Goal: Task Accomplishment & Management: Manage account settings

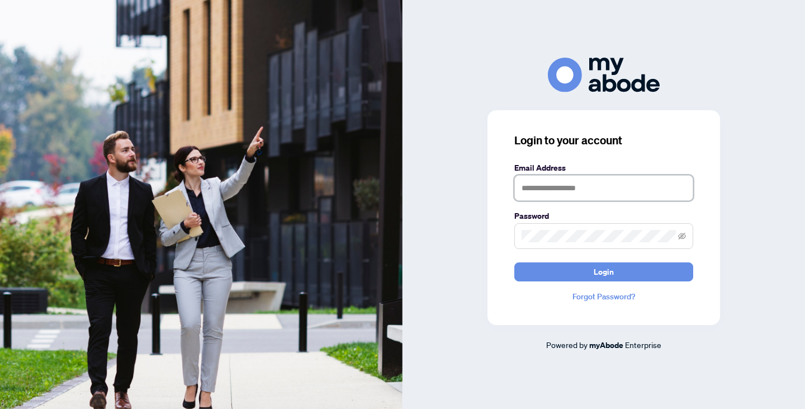
click at [537, 191] on input "text" at bounding box center [603, 188] width 179 height 26
type input "**********"
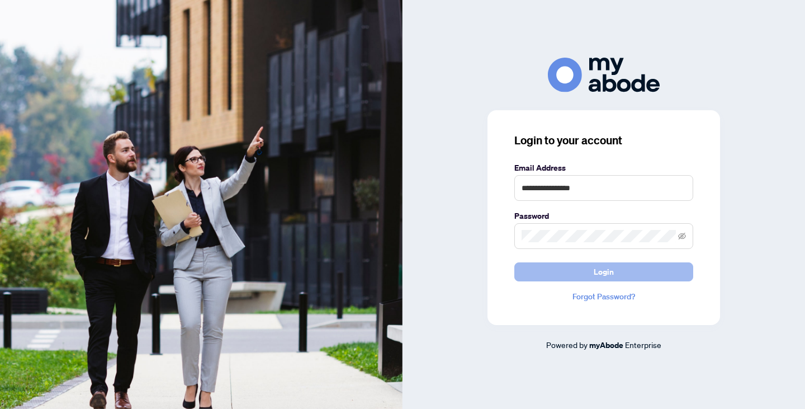
click at [569, 268] on button "Login" at bounding box center [603, 271] width 179 height 19
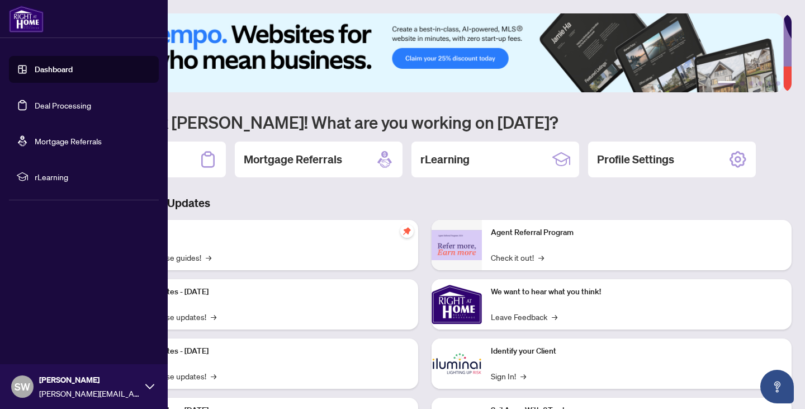
click at [37, 73] on link "Dashboard" at bounding box center [54, 69] width 38 height 10
click at [56, 69] on link "Dashboard" at bounding box center [54, 69] width 38 height 10
click at [44, 108] on link "Deal Processing" at bounding box center [63, 105] width 56 height 10
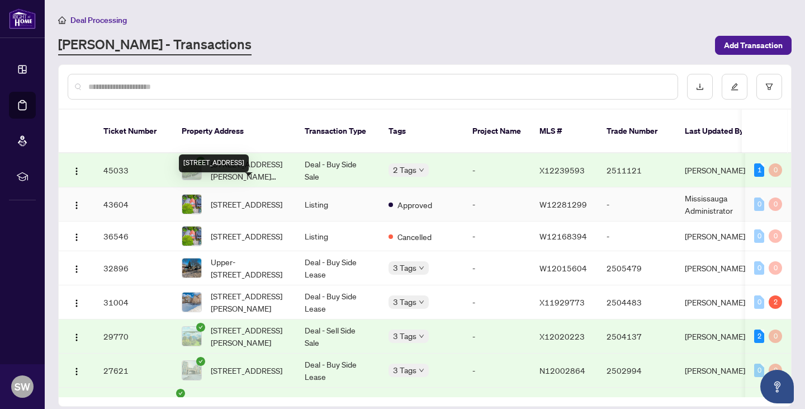
click at [250, 198] on span "[STREET_ADDRESS]" at bounding box center [247, 204] width 72 height 12
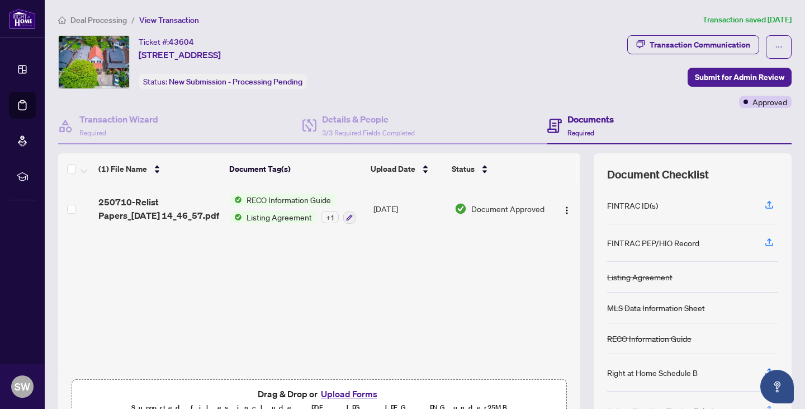
scroll to position [59, 0]
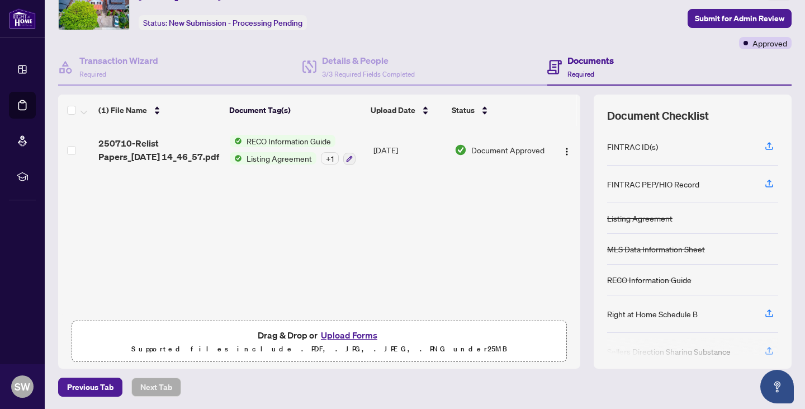
click at [348, 334] on button "Upload Forms" at bounding box center [349, 335] width 63 height 15
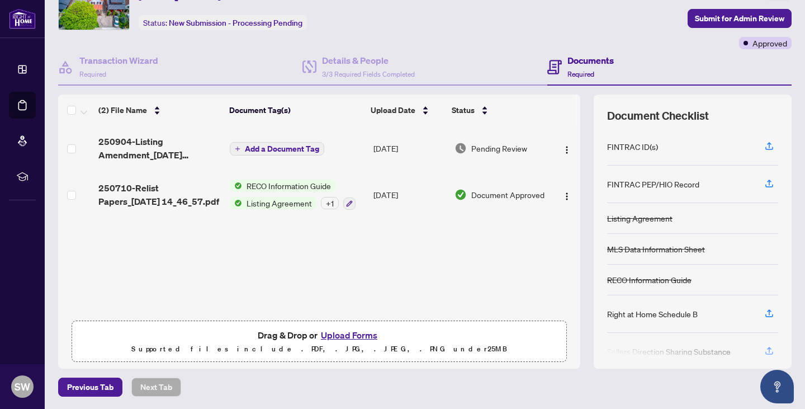
click at [277, 145] on span "Add a Document Tag" at bounding box center [282, 149] width 74 height 8
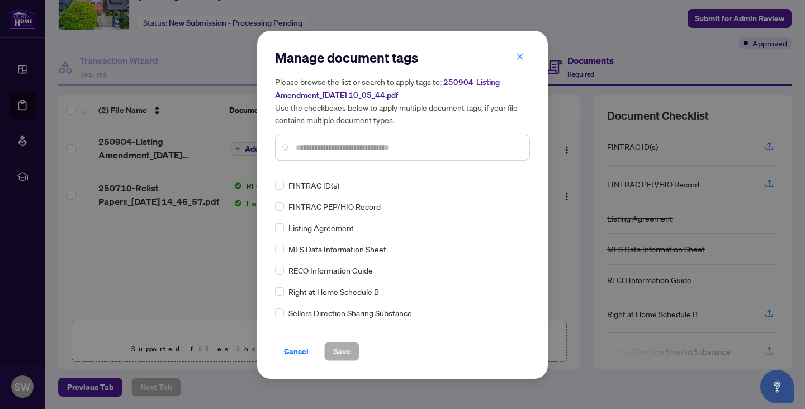
click at [350, 149] on input "text" at bounding box center [408, 147] width 225 height 12
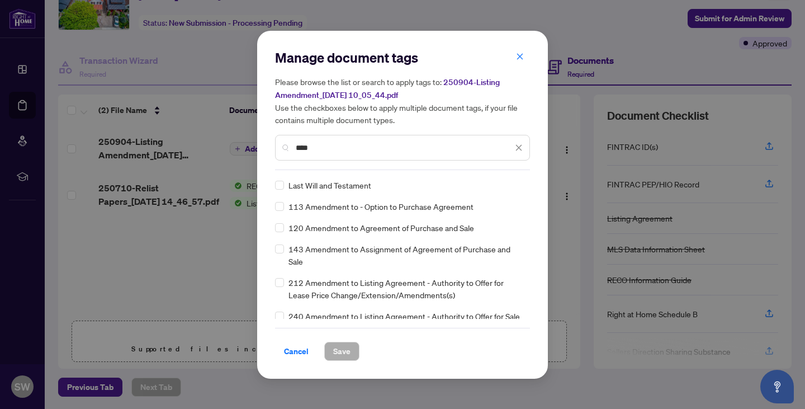
type input "****"
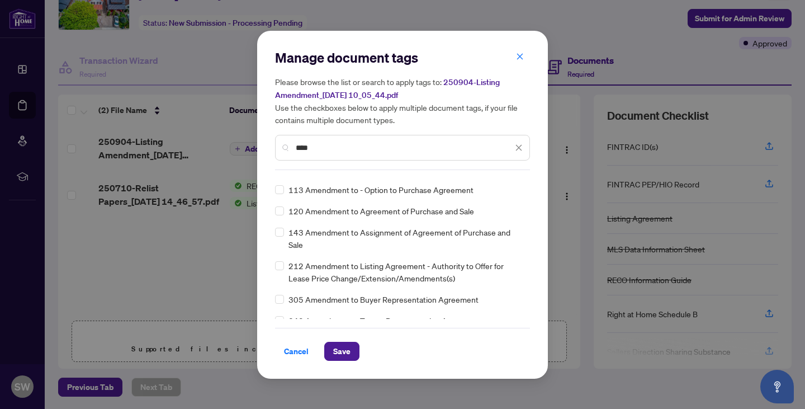
scroll to position [0, 0]
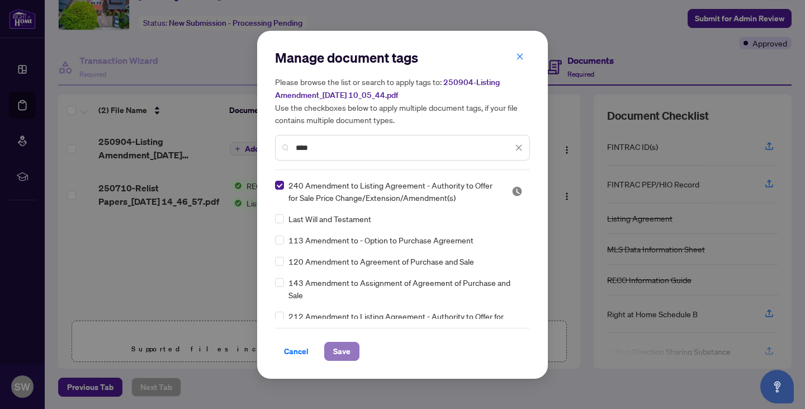
click at [348, 353] on span "Save" at bounding box center [341, 351] width 17 height 18
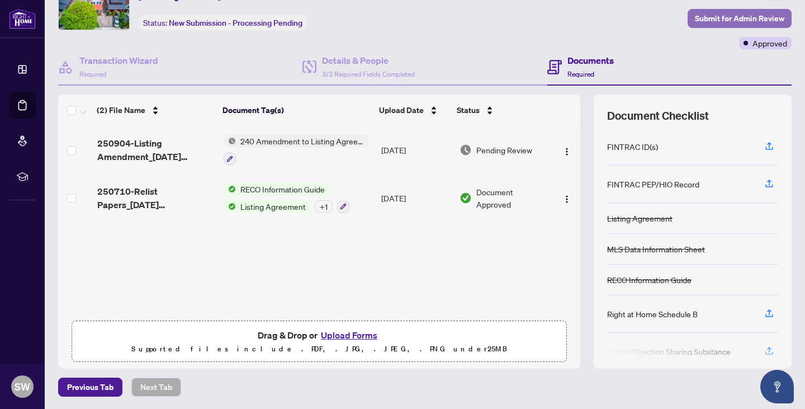
click at [724, 18] on span "Submit for Admin Review" at bounding box center [739, 19] width 89 height 18
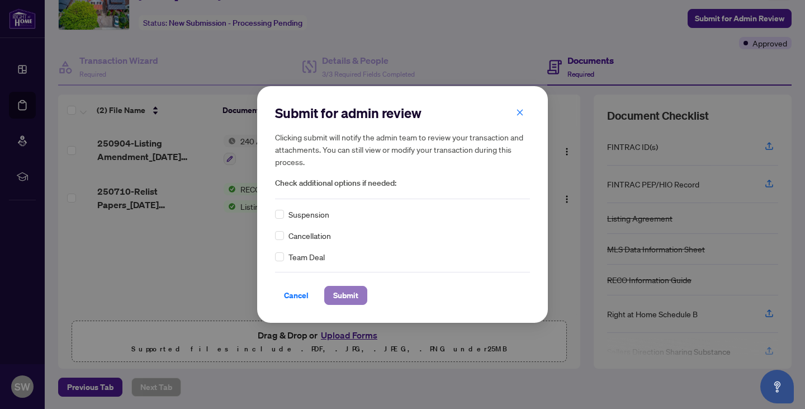
click at [348, 296] on span "Submit" at bounding box center [345, 295] width 25 height 18
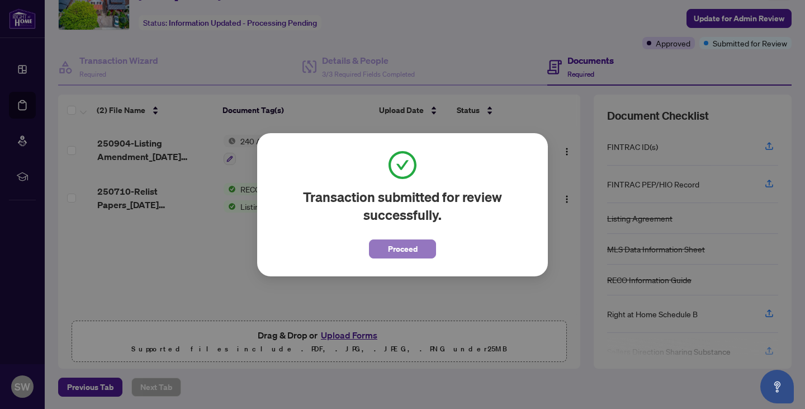
click at [403, 250] on span "Proceed" at bounding box center [403, 249] width 30 height 18
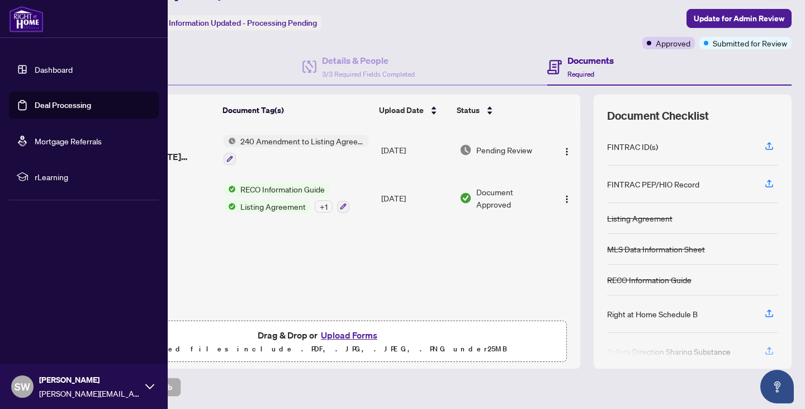
click at [35, 106] on link "Deal Processing" at bounding box center [63, 105] width 56 height 10
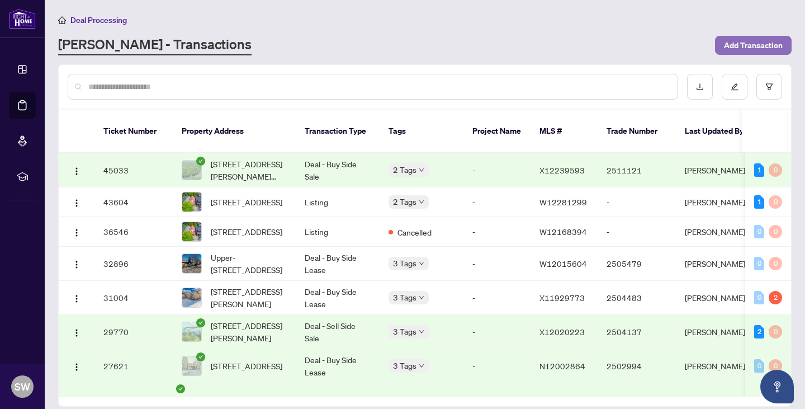
click at [735, 44] on span "Add Transaction" at bounding box center [753, 45] width 59 height 18
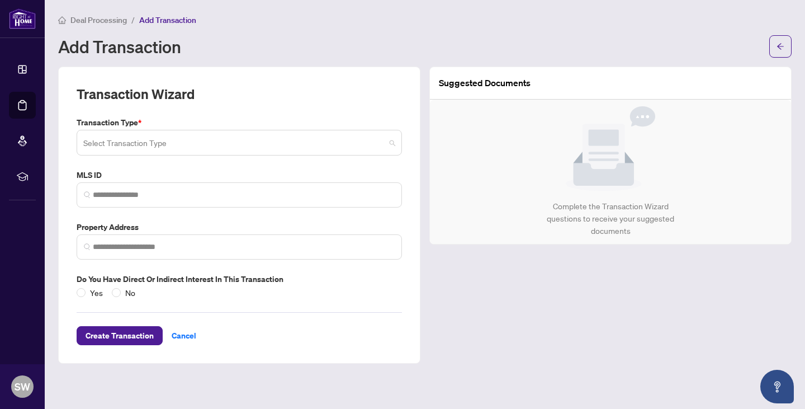
click at [390, 143] on span at bounding box center [239, 142] width 312 height 21
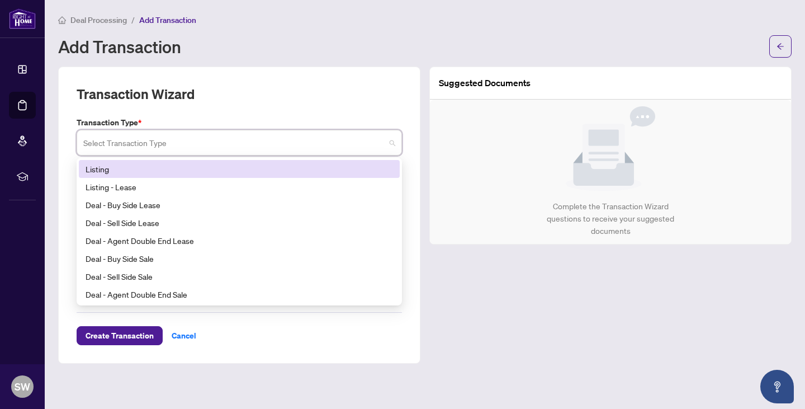
click at [370, 172] on div "Listing" at bounding box center [240, 169] width 308 height 12
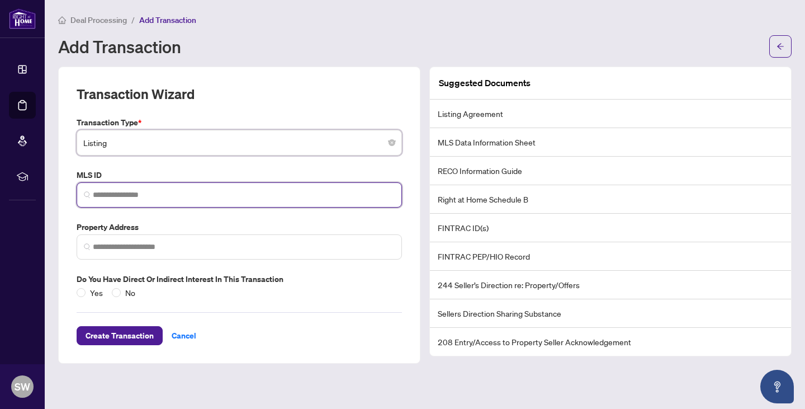
click at [330, 190] on input "search" at bounding box center [244, 195] width 302 height 12
paste input "*********"
type input "*********"
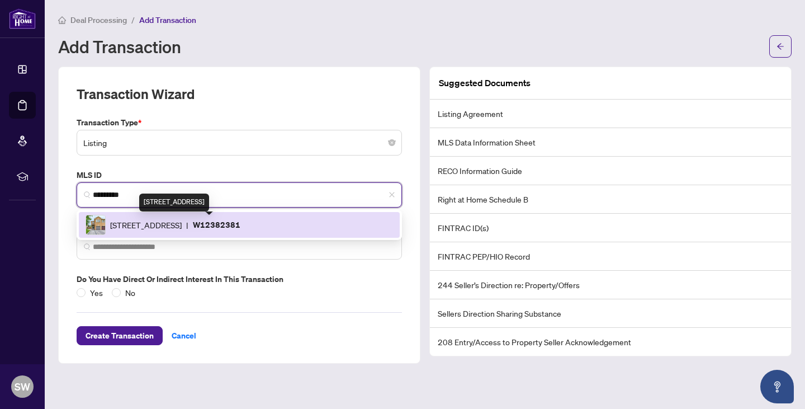
click at [182, 226] on span "[STREET_ADDRESS]" at bounding box center [146, 225] width 72 height 12
type input "**********"
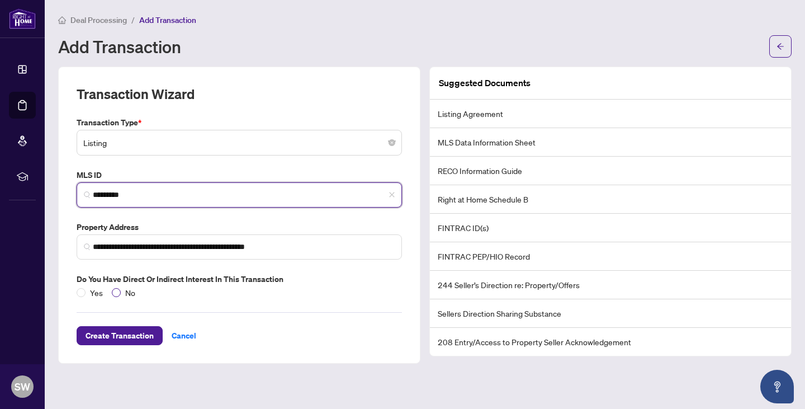
type input "*********"
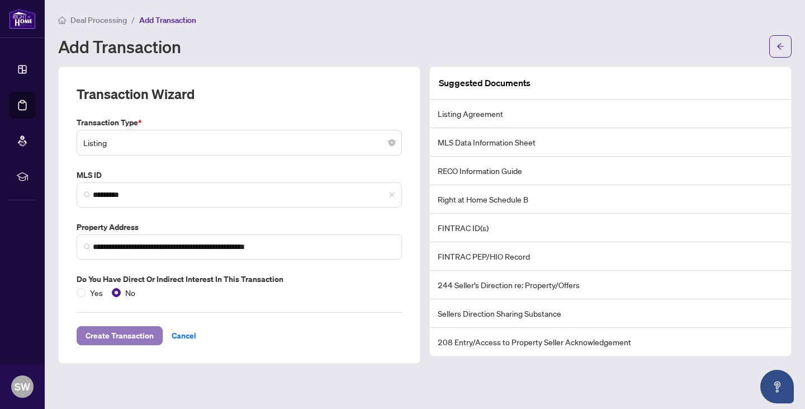
click at [138, 332] on span "Create Transaction" at bounding box center [120, 336] width 68 height 18
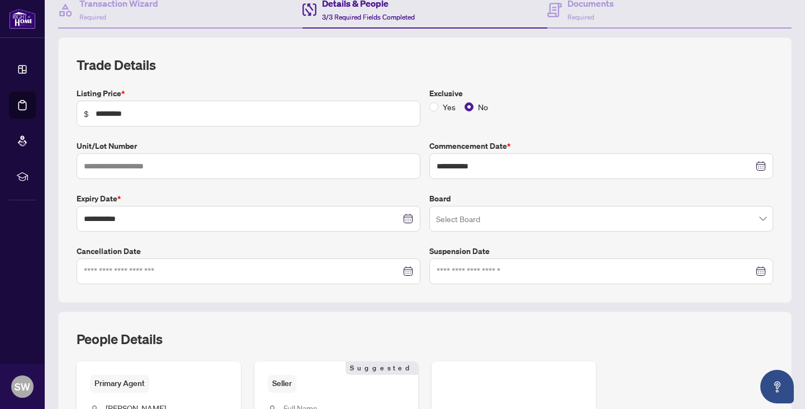
scroll to position [117, 0]
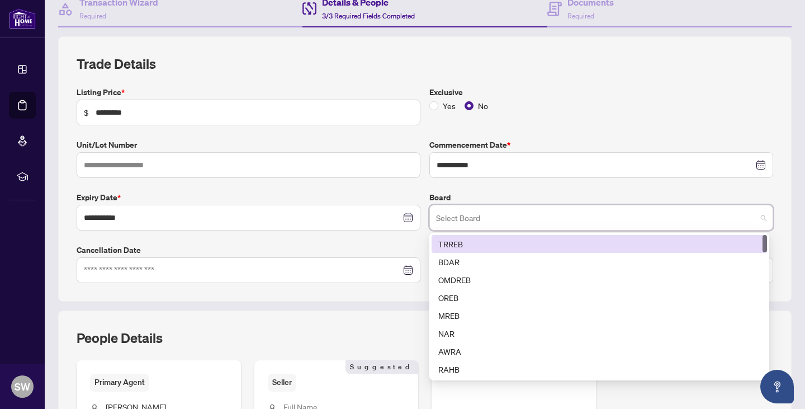
click at [736, 213] on input "search" at bounding box center [596, 219] width 320 height 25
click at [720, 240] on div "TRREB" at bounding box center [599, 244] width 322 height 12
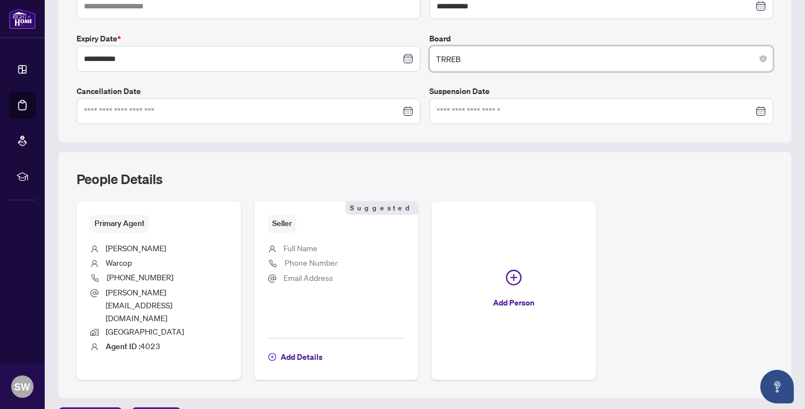
scroll to position [273, 0]
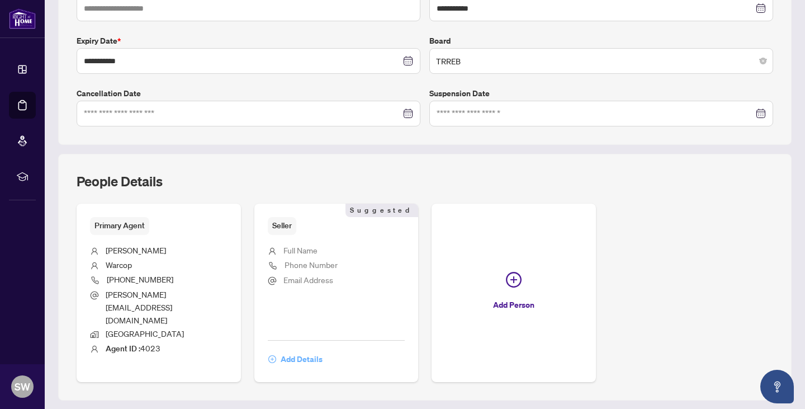
click at [288, 350] on span "Add Details" at bounding box center [302, 359] width 42 height 18
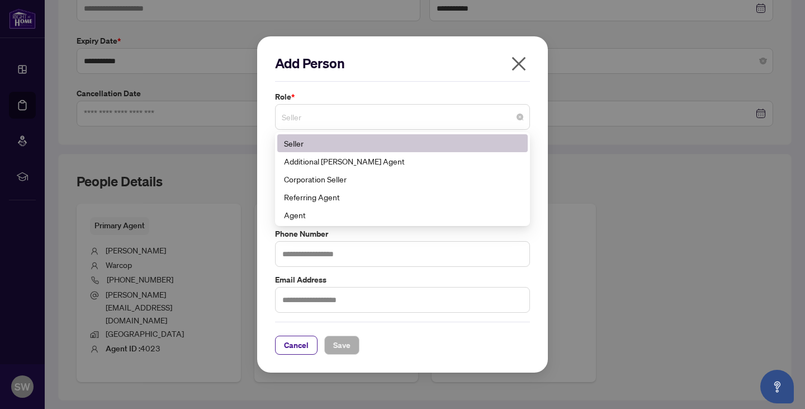
click at [432, 126] on span "Seller" at bounding box center [403, 116] width 242 height 21
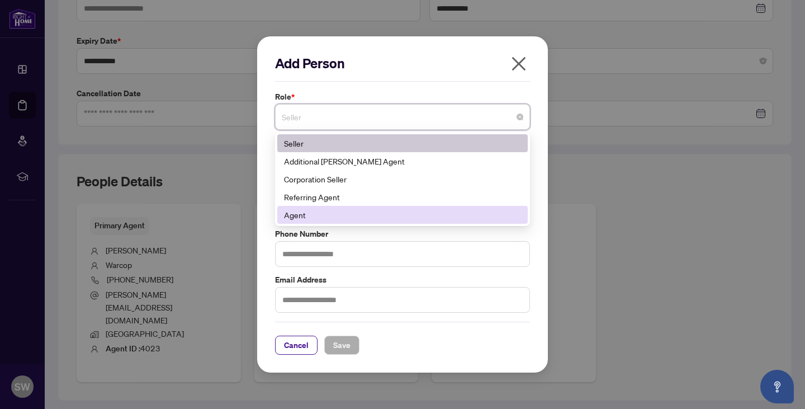
click at [399, 216] on div "Agent" at bounding box center [402, 215] width 237 height 12
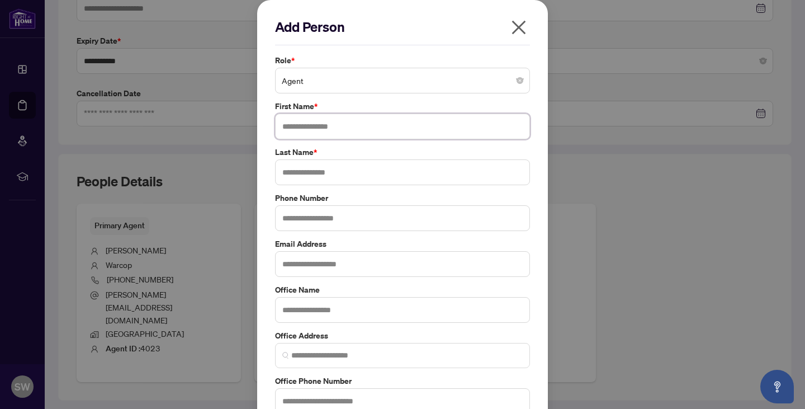
click at [359, 131] on input "text" at bounding box center [402, 127] width 255 height 26
type input "******"
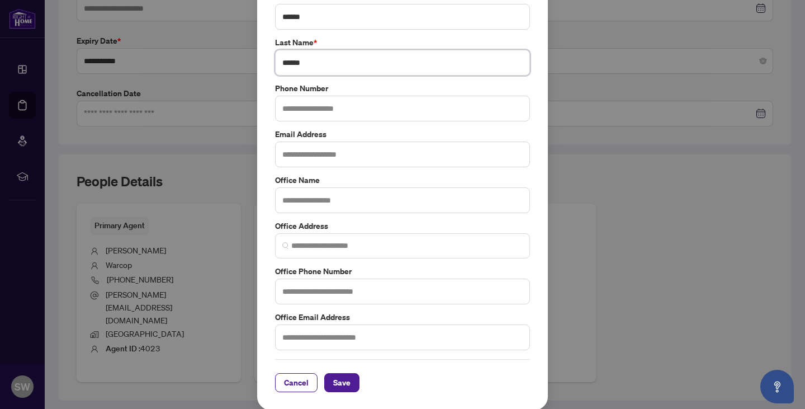
scroll to position [111, 0]
type input "******"
click at [348, 384] on button "Save" at bounding box center [341, 381] width 35 height 19
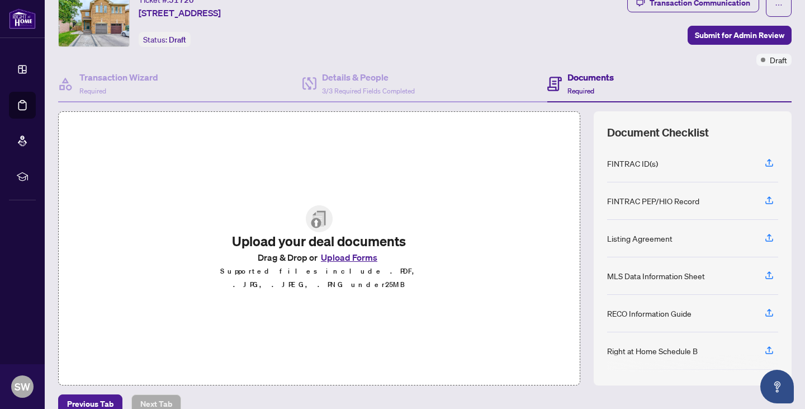
scroll to position [59, 0]
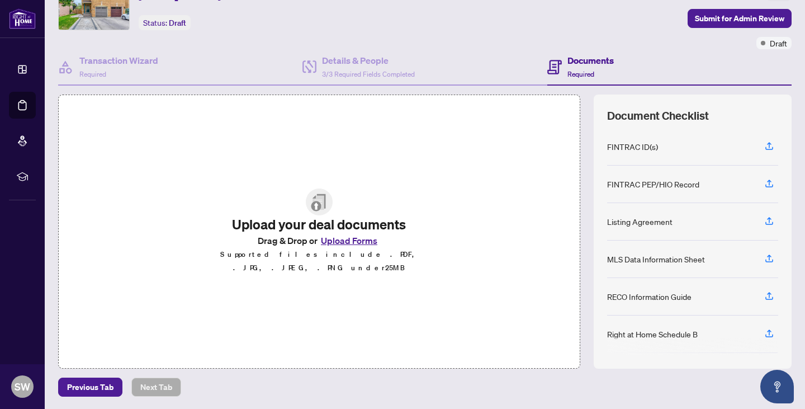
click at [346, 244] on button "Upload Forms" at bounding box center [349, 240] width 63 height 15
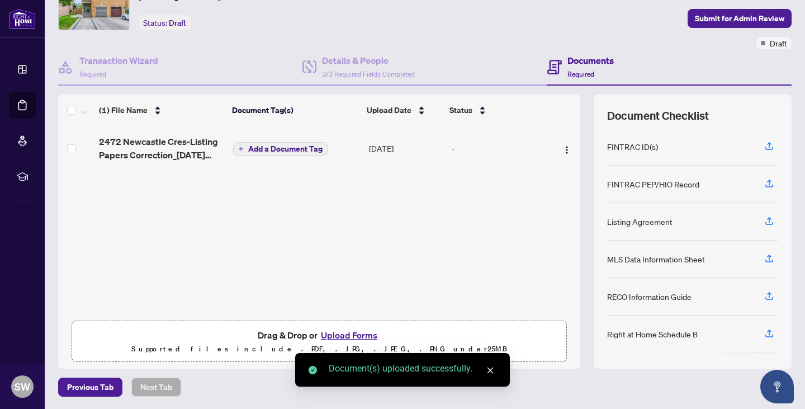
click at [270, 145] on span "Add a Document Tag" at bounding box center [285, 149] width 74 height 8
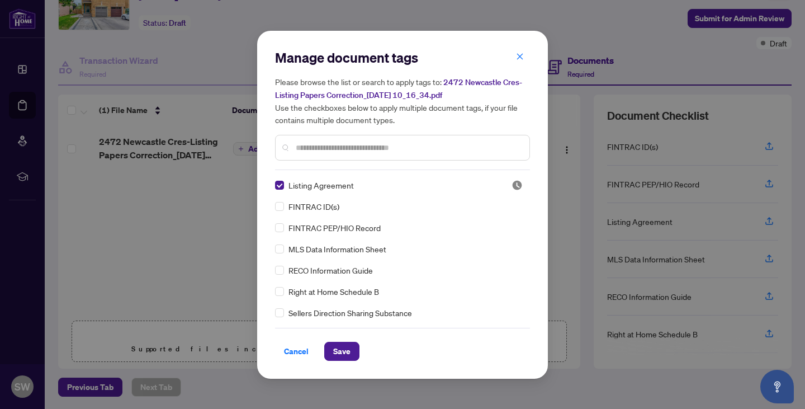
click at [402, 144] on input "text" at bounding box center [408, 147] width 225 height 12
type input "****"
click at [350, 345] on span "Save" at bounding box center [341, 351] width 17 height 18
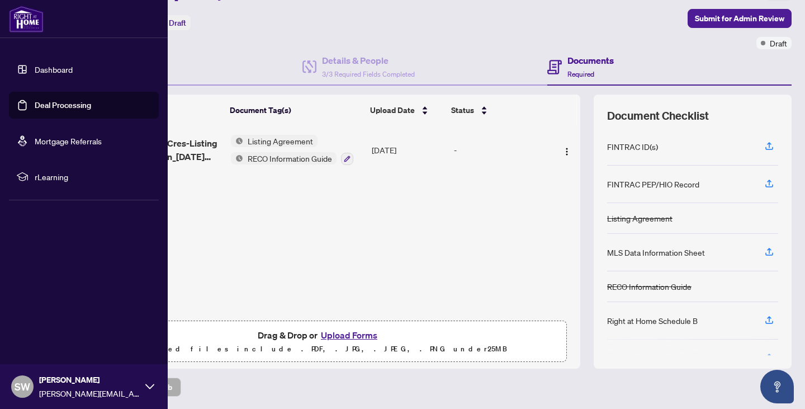
click at [35, 110] on link "Deal Processing" at bounding box center [63, 105] width 56 height 10
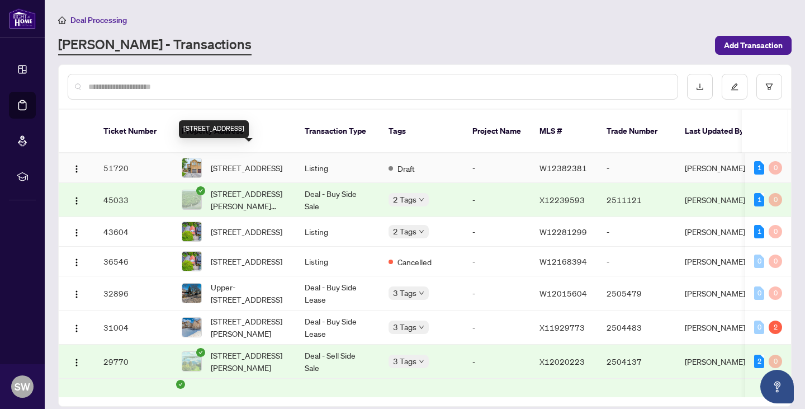
click at [245, 162] on span "[STREET_ADDRESS]" at bounding box center [247, 168] width 72 height 12
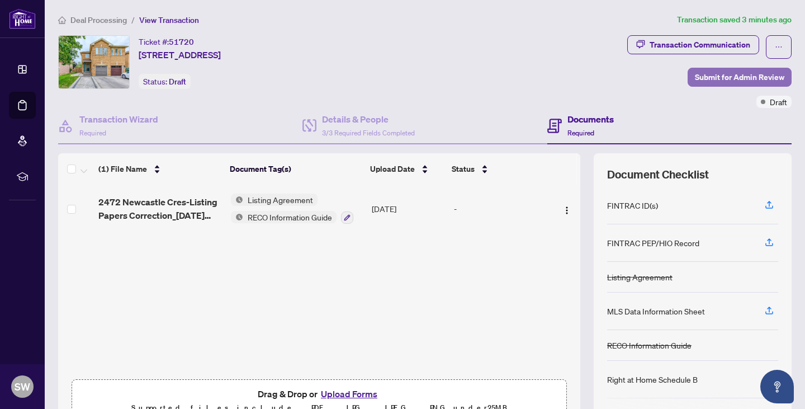
click at [706, 79] on span "Submit for Admin Review" at bounding box center [739, 77] width 89 height 18
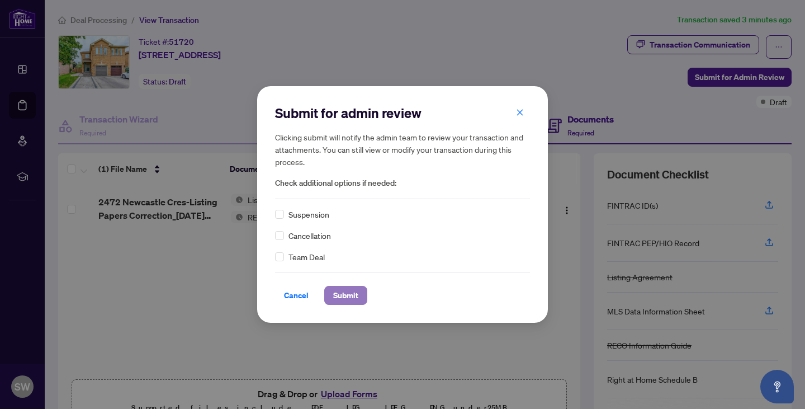
click at [353, 299] on span "Submit" at bounding box center [345, 295] width 25 height 18
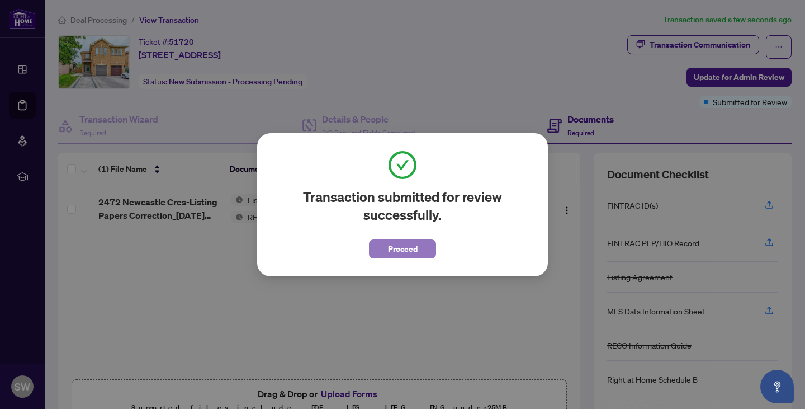
click at [408, 248] on span "Proceed" at bounding box center [403, 249] width 30 height 18
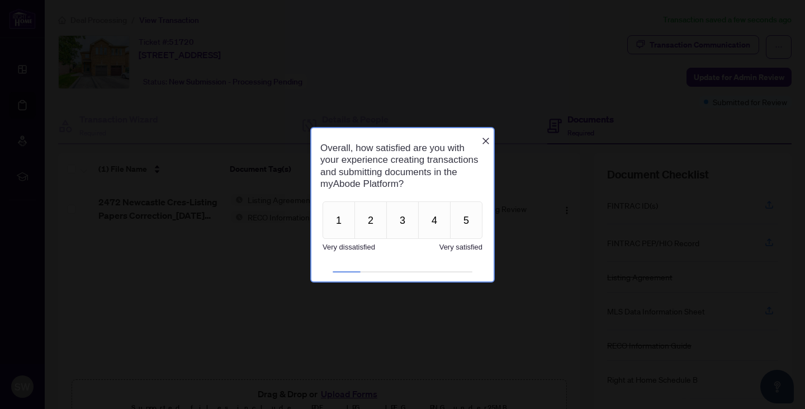
click at [486, 136] on icon "Close button" at bounding box center [485, 140] width 9 height 9
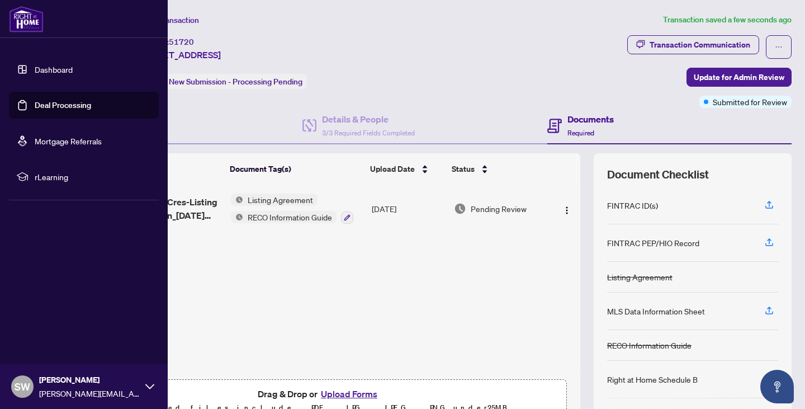
click at [35, 102] on link "Deal Processing" at bounding box center [63, 105] width 56 height 10
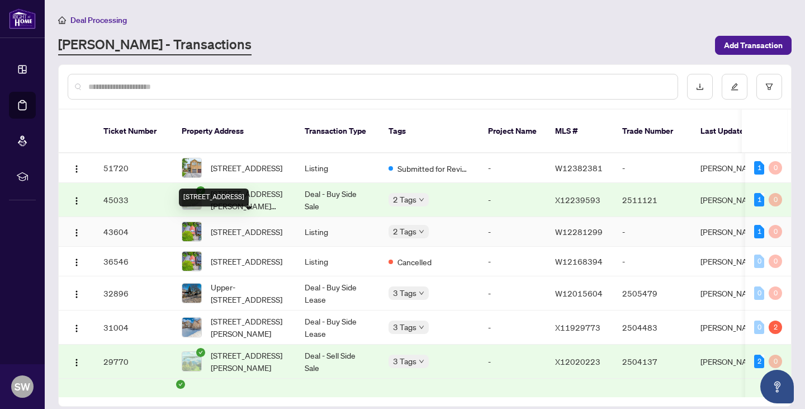
click at [251, 225] on span "[STREET_ADDRESS]" at bounding box center [247, 231] width 72 height 12
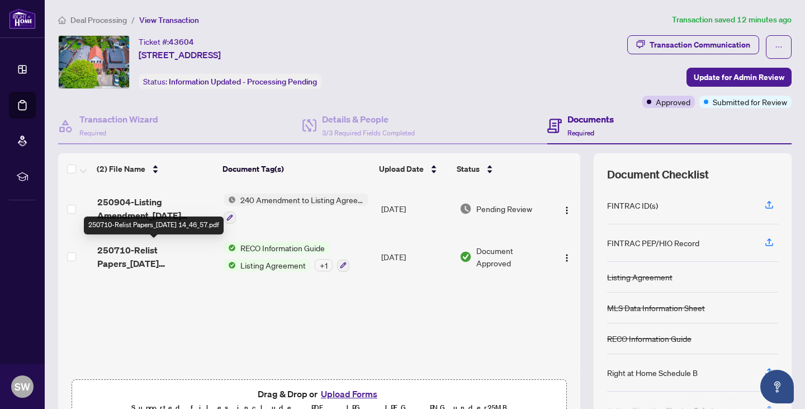
click at [137, 256] on span "250710-Relist Papers_[DATE] 14_46_57.pdf" at bounding box center [155, 256] width 117 height 27
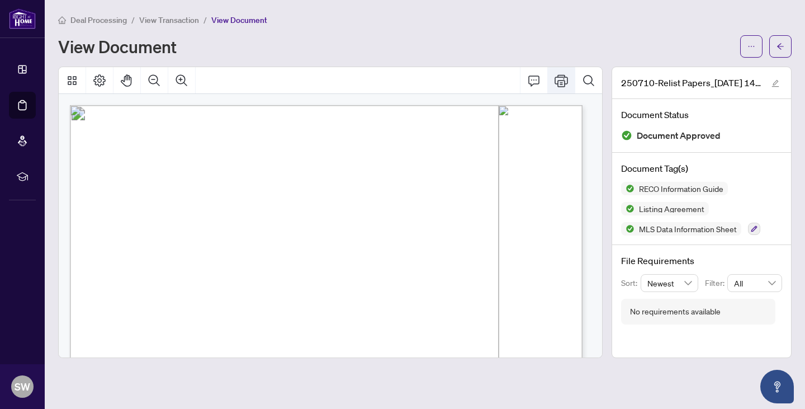
click at [563, 82] on icon "Print" at bounding box center [561, 80] width 13 height 13
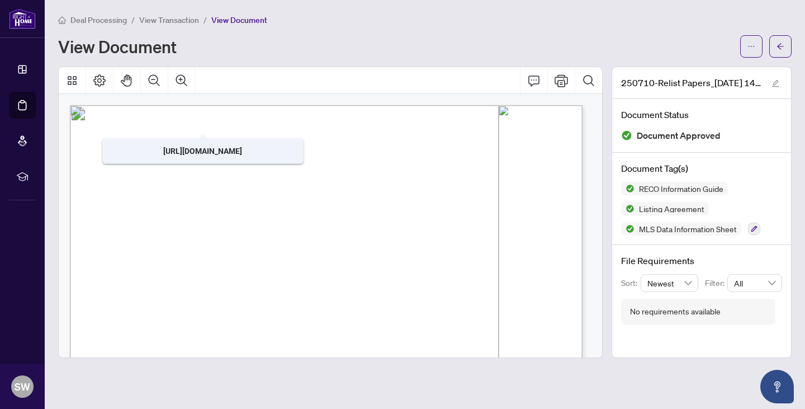
click at [101, 23] on span "Deal Processing" at bounding box center [98, 20] width 56 height 10
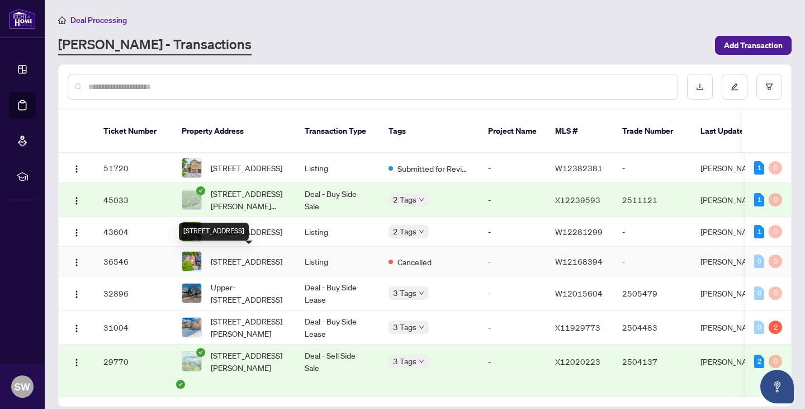
click at [245, 255] on span "[STREET_ADDRESS]" at bounding box center [247, 261] width 72 height 12
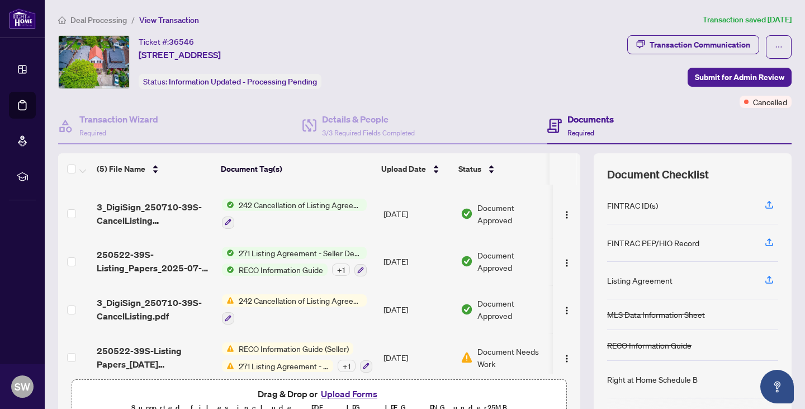
scroll to position [52, 0]
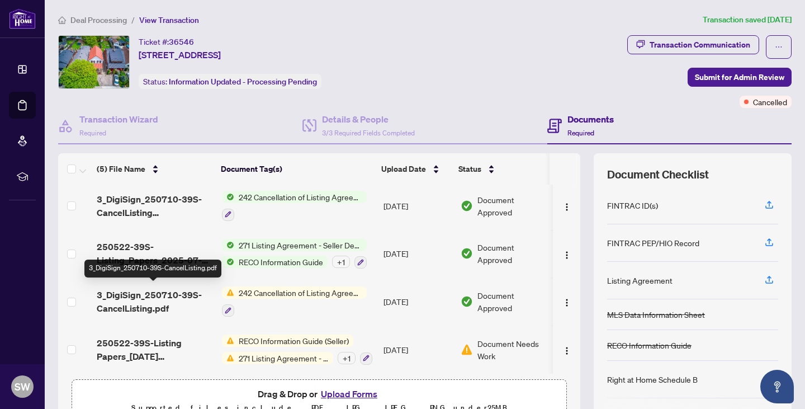
click at [153, 293] on span "3_DigiSign_250710-39S-CancelListing.pdf" at bounding box center [155, 301] width 116 height 27
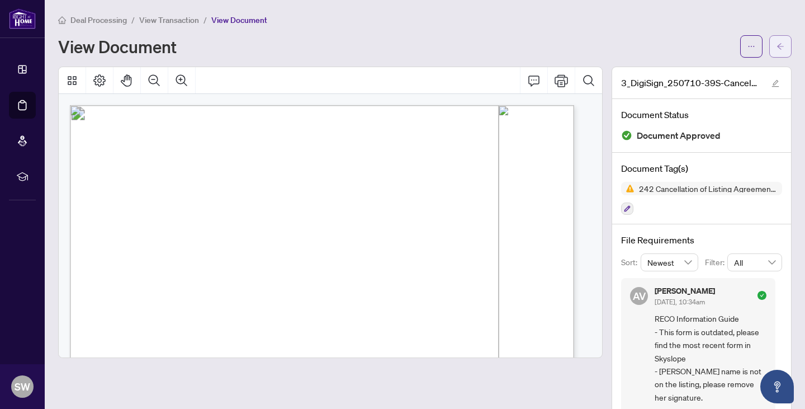
click at [777, 48] on icon "arrow-left" at bounding box center [781, 47] width 8 height 8
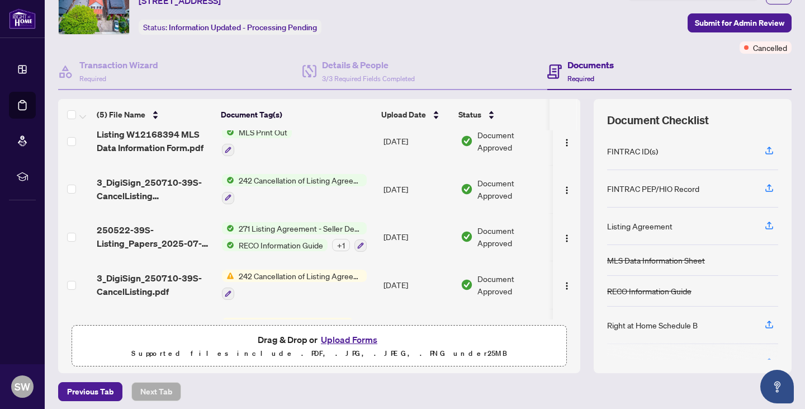
scroll to position [11, 0]
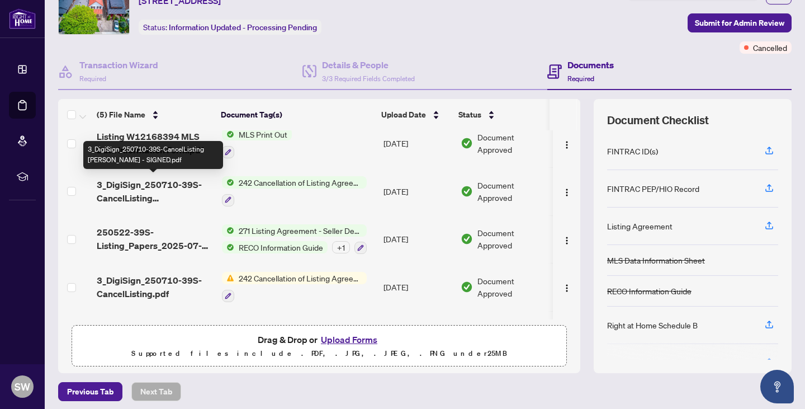
click at [144, 190] on span "3_DigiSign_250710-39S-CancelListing [PERSON_NAME] - SIGNED.pdf" at bounding box center [155, 191] width 116 height 27
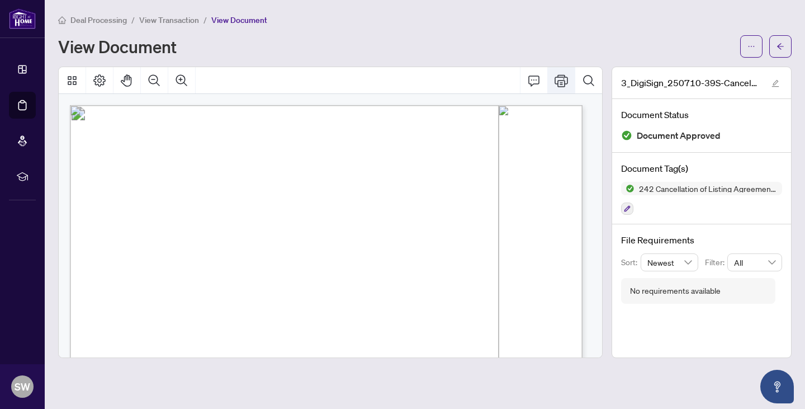
click at [558, 82] on icon "Print" at bounding box center [561, 80] width 13 height 12
click at [157, 22] on span "View Transaction" at bounding box center [169, 20] width 60 height 10
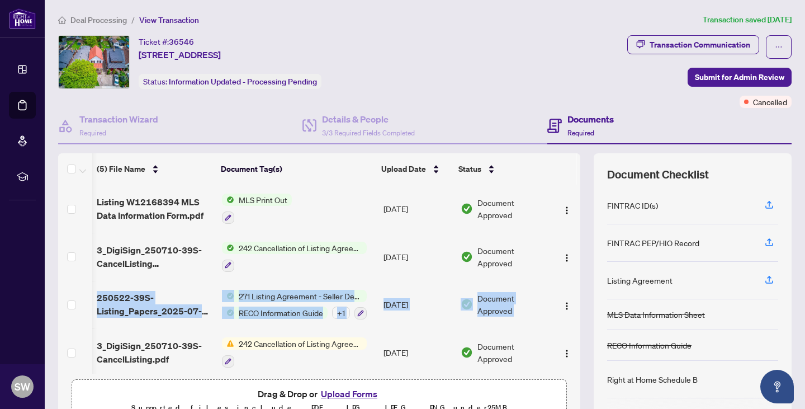
scroll to position [0, 3]
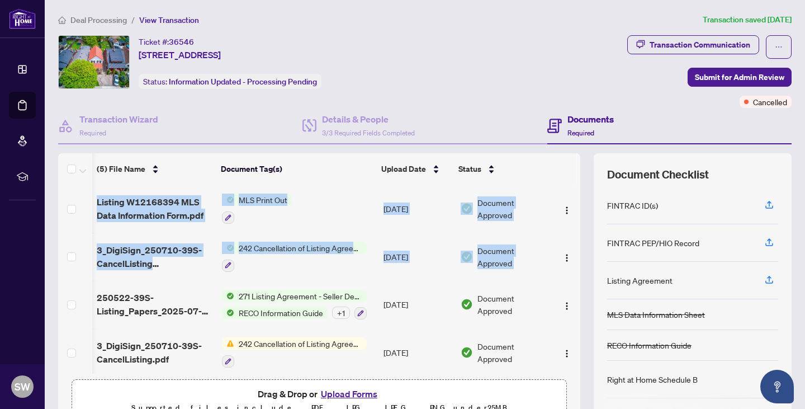
drag, startPoint x: 568, startPoint y: 251, endPoint x: 569, endPoint y: 304, distance: 53.1
click at [569, 304] on div "Listing W12168394 MLS Data Information Form.pdf MLS Print Out [DATE] Document A…" at bounding box center [319, 279] width 522 height 189
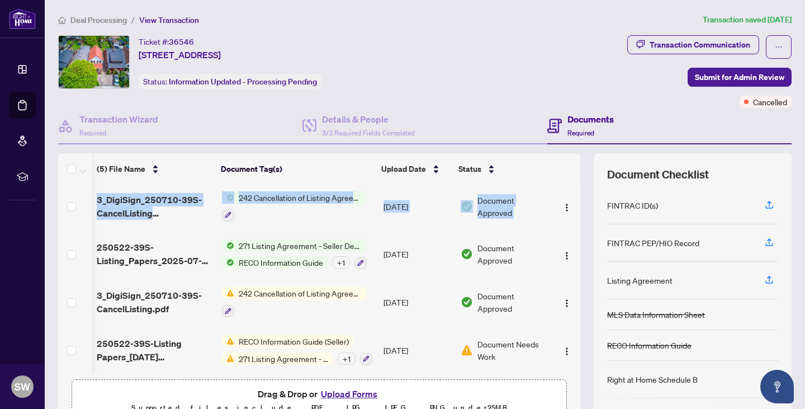
scroll to position [52, 3]
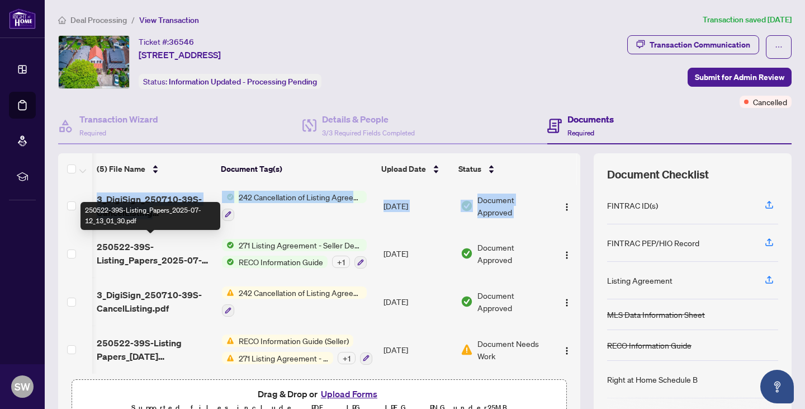
click at [144, 252] on span "250522-39S-Listing_Papers_2025-07-12_13_01_30.pdf" at bounding box center [155, 253] width 116 height 27
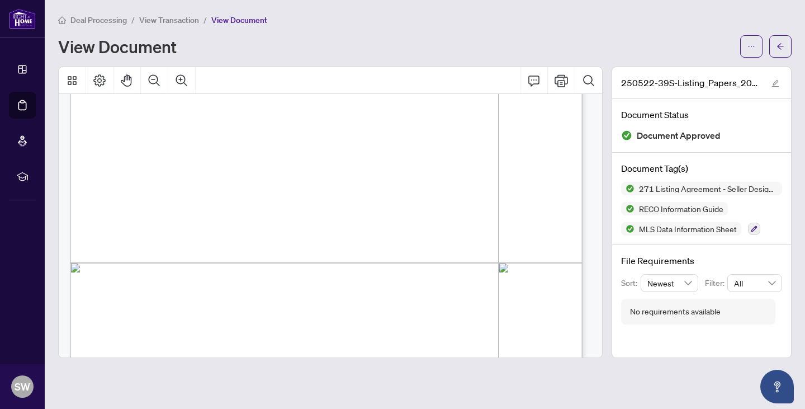
scroll to position [8372, 0]
click at [564, 82] on icon "Print" at bounding box center [561, 80] width 13 height 13
click at [169, 23] on span "View Transaction" at bounding box center [169, 20] width 60 height 10
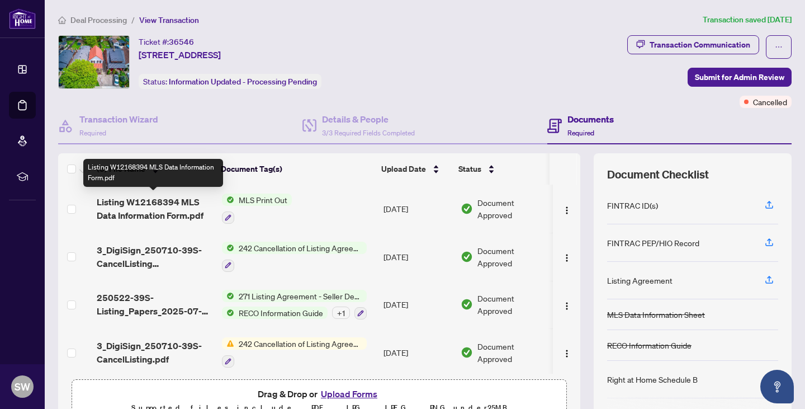
click at [182, 210] on span "Listing W12168394 MLS Data Information Form.pdf" at bounding box center [155, 208] width 116 height 27
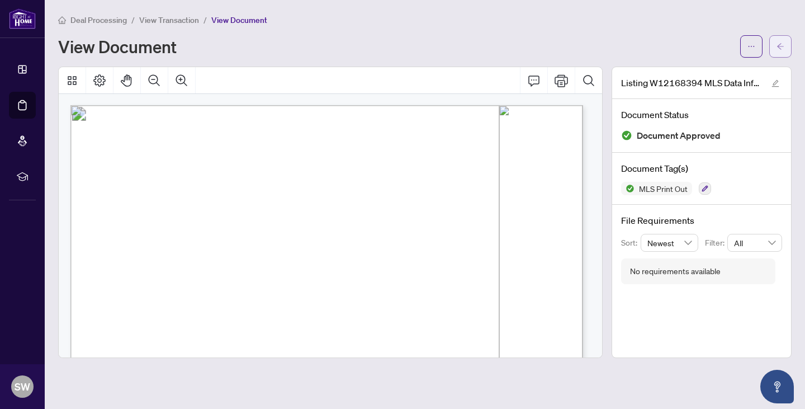
click at [781, 44] on icon "arrow-left" at bounding box center [781, 47] width 8 height 8
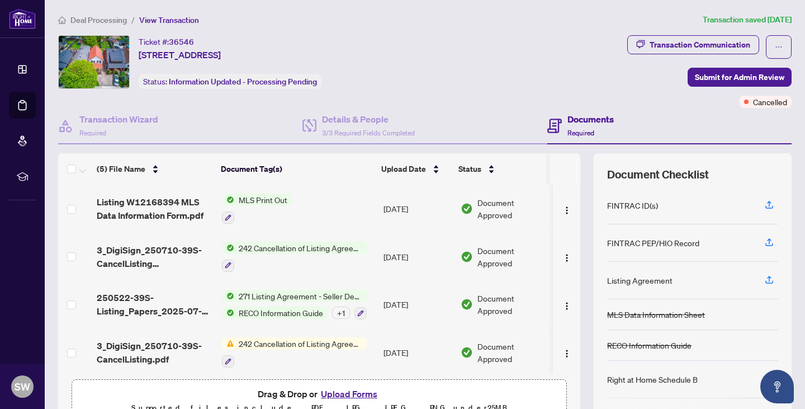
scroll to position [52, 0]
